Goal: Obtain resource: Obtain resource

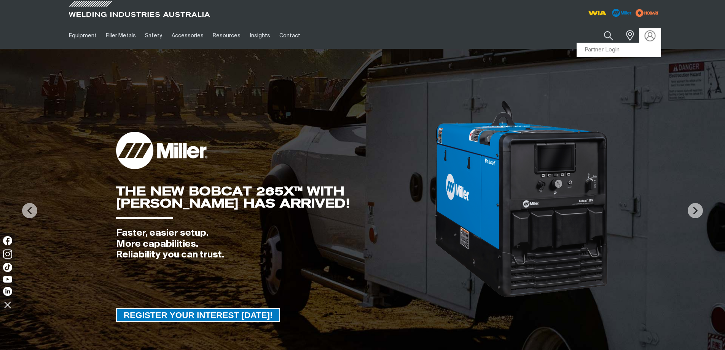
click at [650, 36] on img at bounding box center [649, 35] width 11 height 11
click at [641, 52] on link "Partner Login" at bounding box center [619, 50] width 84 height 14
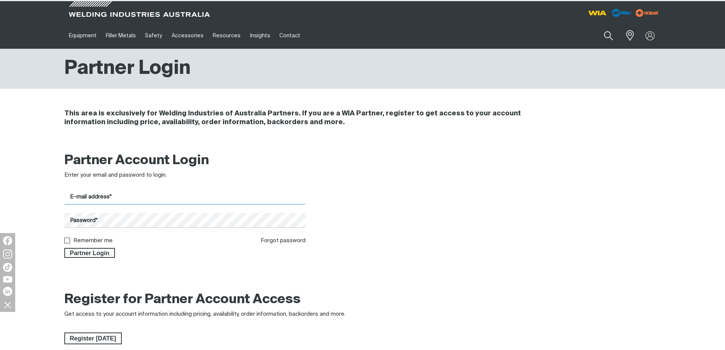
type input "[EMAIL_ADDRESS][DOMAIN_NAME]"
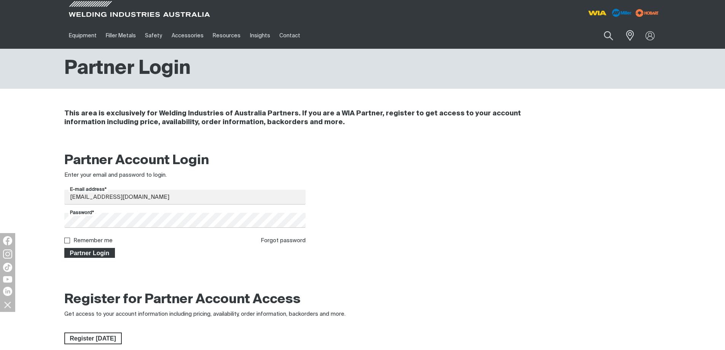
click at [106, 251] on span "Partner Login" at bounding box center [89, 253] width 49 height 10
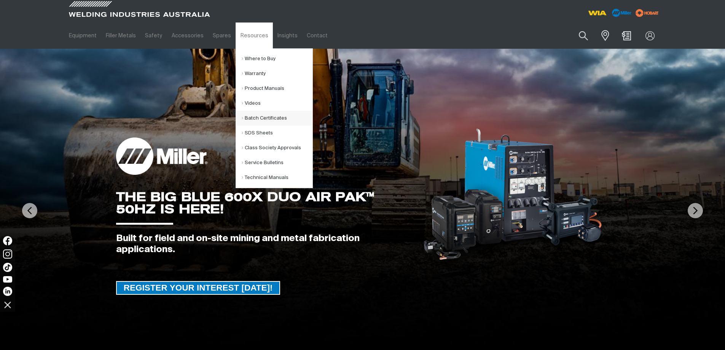
click at [258, 116] on link "Batch Certificates" at bounding box center [277, 118] width 71 height 15
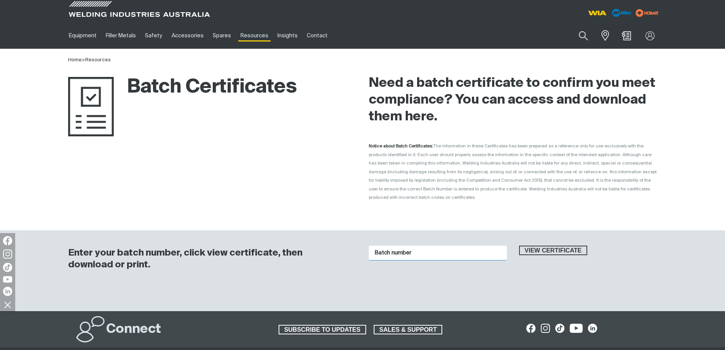
click at [426, 248] on input "Batch number" at bounding box center [438, 252] width 138 height 15
click at [553, 245] on span "View certificate" at bounding box center [553, 250] width 67 height 10
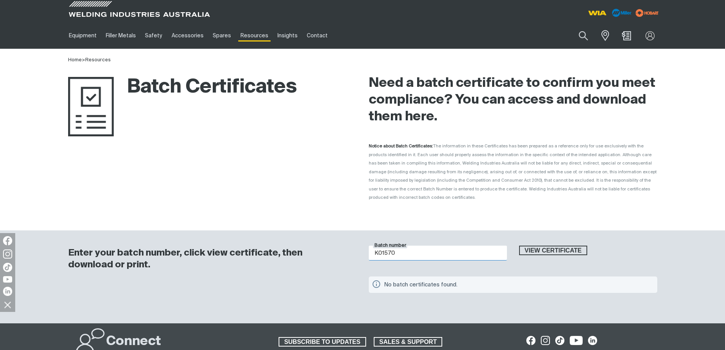
click at [406, 245] on input "K01570" at bounding box center [438, 252] width 138 height 15
type input "K"
click at [556, 245] on span "View certificate" at bounding box center [553, 250] width 67 height 10
click at [409, 245] on input "1400" at bounding box center [438, 252] width 138 height 15
type input "1"
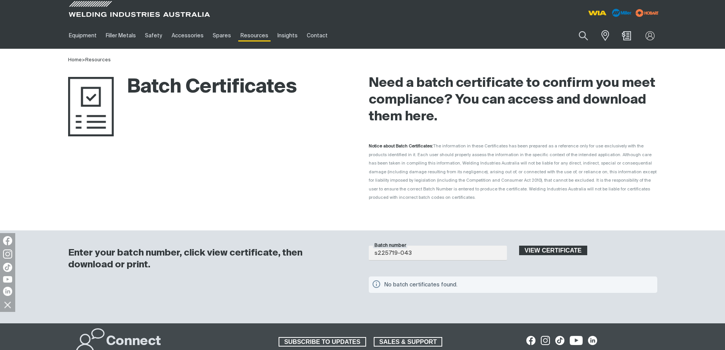
click at [555, 245] on span "View certificate" at bounding box center [553, 250] width 67 height 10
click at [419, 245] on input "s225719-043" at bounding box center [438, 252] width 138 height 15
type input "s"
click at [553, 245] on span "View certificate" at bounding box center [553, 250] width 67 height 10
click at [433, 247] on input "986960-13325-9" at bounding box center [438, 252] width 138 height 15
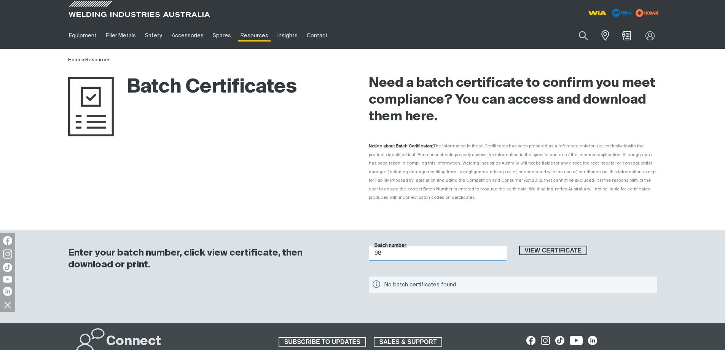
type input "9"
